Goal: Navigation & Orientation: Go to known website

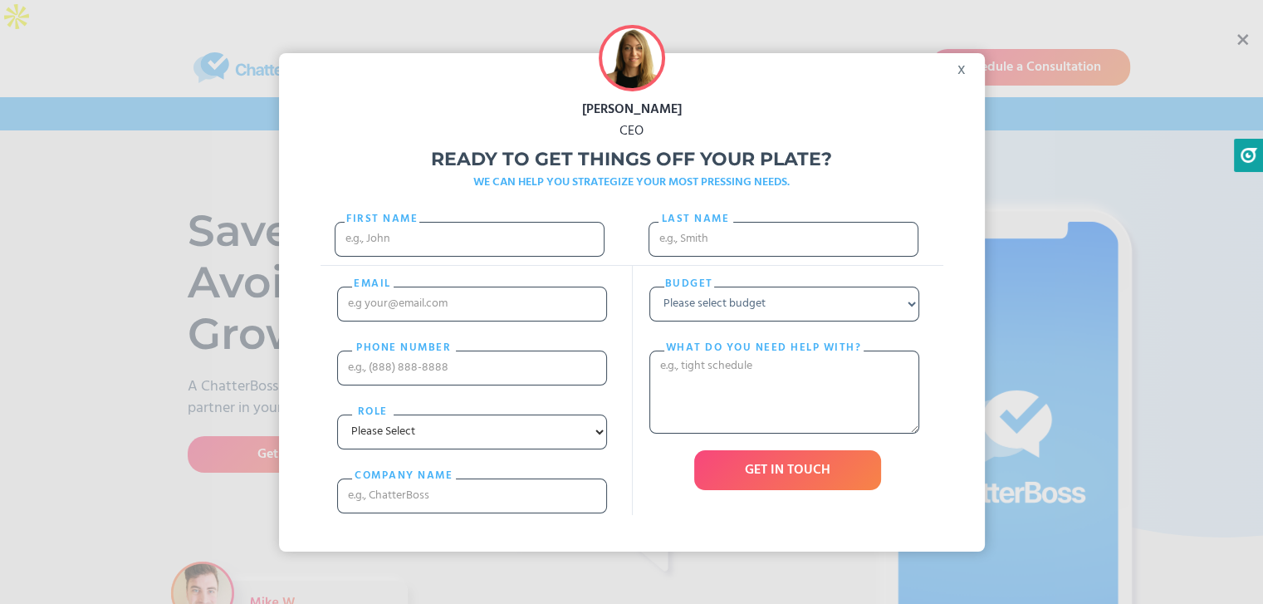
click at [974, 78] on div "x" at bounding box center [965, 65] width 37 height 25
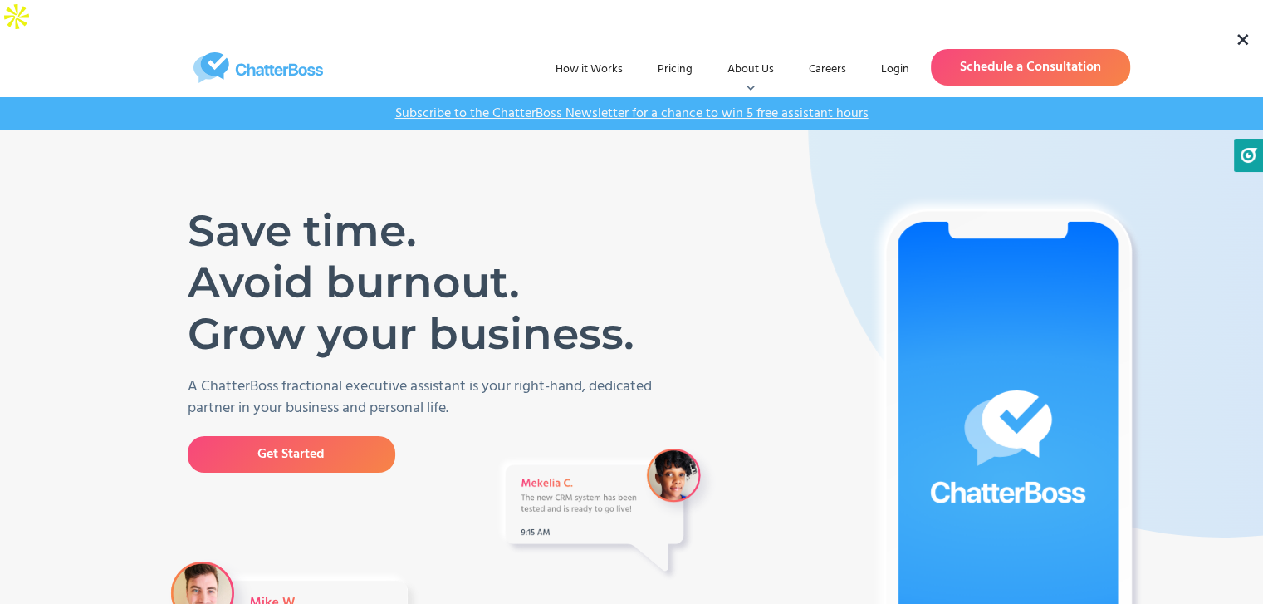
click at [258, 52] on img "home" at bounding box center [258, 67] width 249 height 31
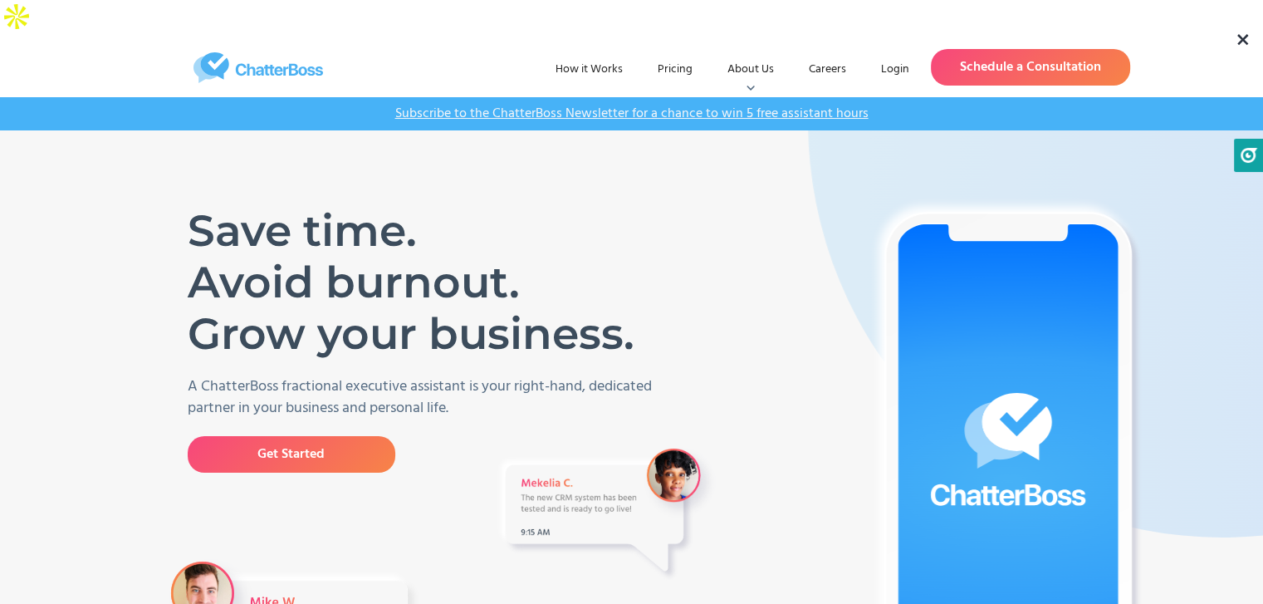
drag, startPoint x: 357, startPoint y: 6363, endPoint x: 330, endPoint y: 6362, distance: 26.6
